Goal: Information Seeking & Learning: Learn about a topic

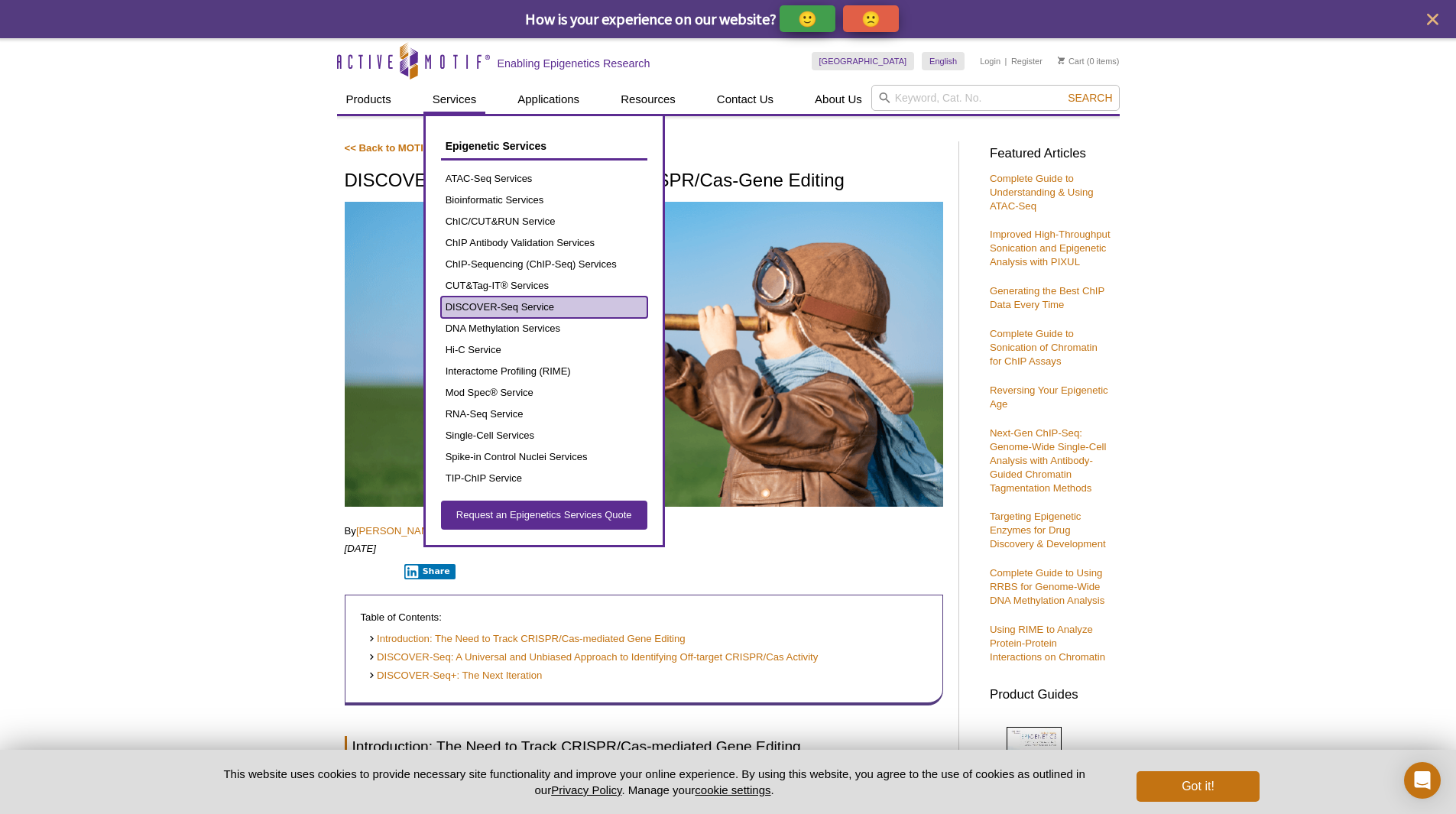
click at [482, 303] on link "DISCOVER-Seq Service" at bounding box center [544, 307] width 206 height 21
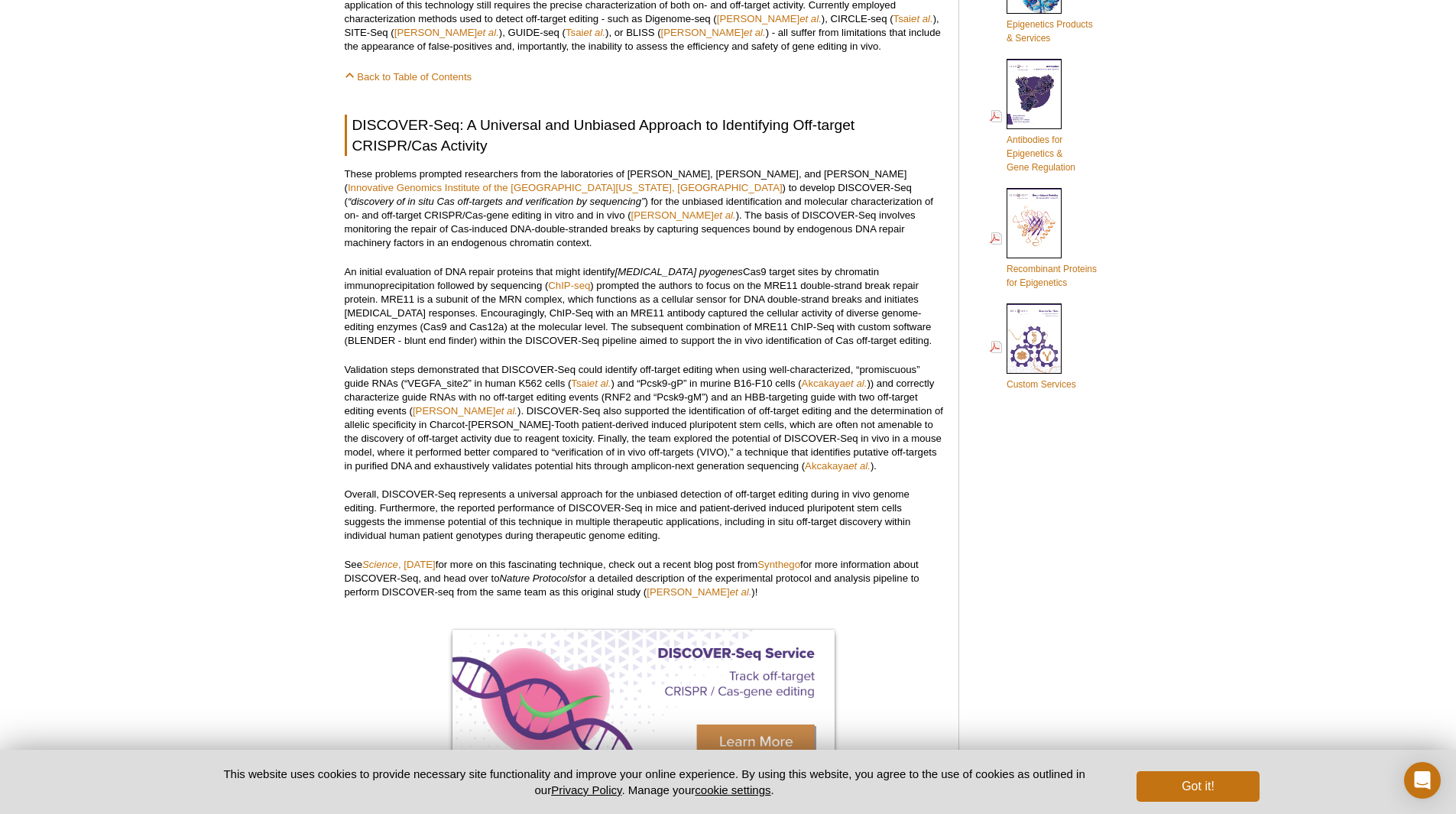
scroll to position [779, 0]
